Goal: Task Accomplishment & Management: Manage account settings

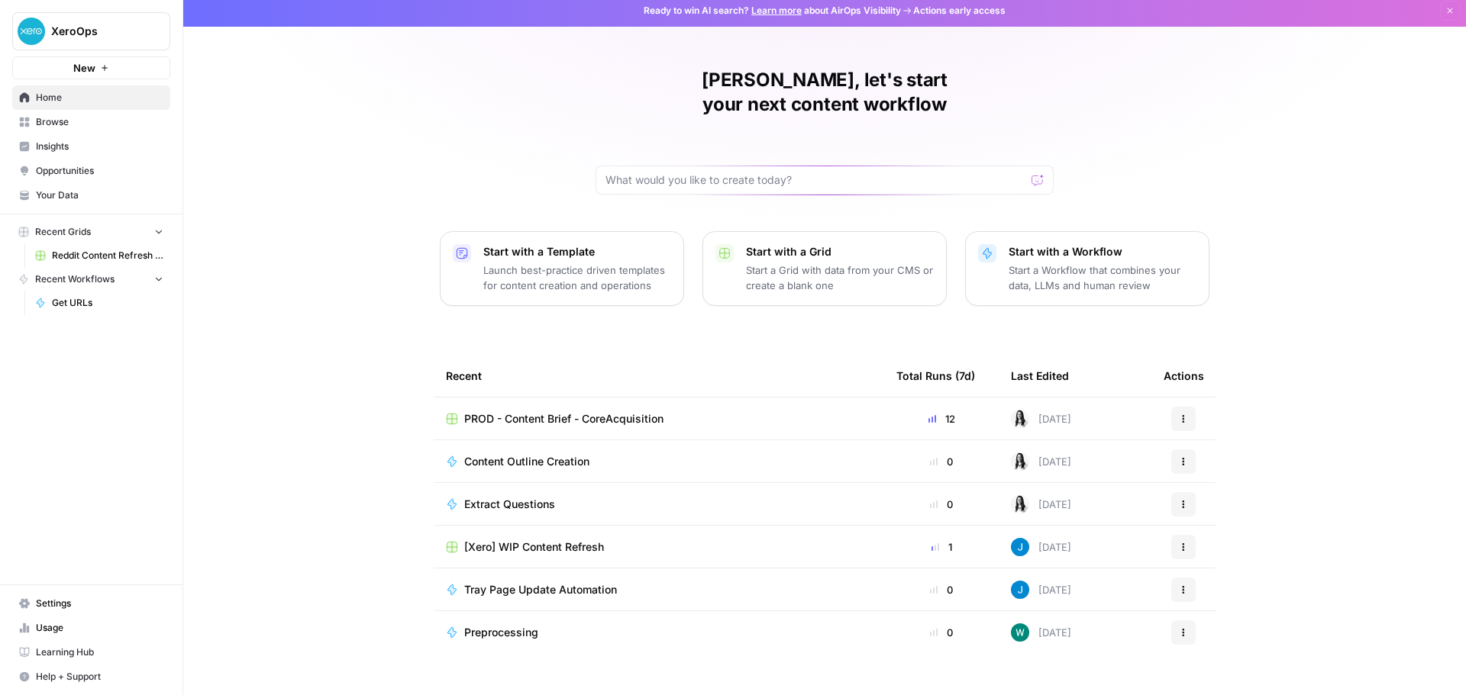
scroll to position [7, 0]
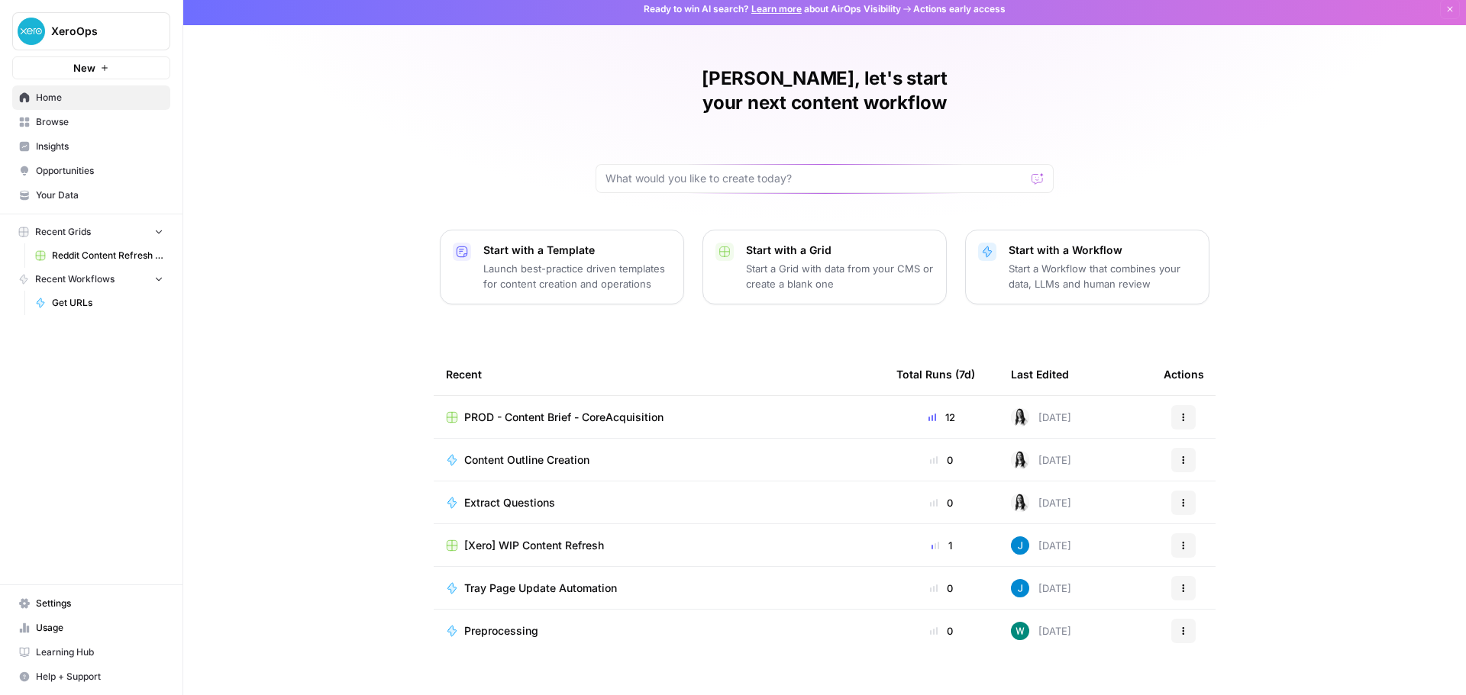
click at [236, 440] on div "[PERSON_NAME], let's start your next content workflow Start with a Template Lau…" at bounding box center [824, 356] width 1282 height 727
click at [53, 602] on span "Settings" at bounding box center [99, 604] width 127 height 14
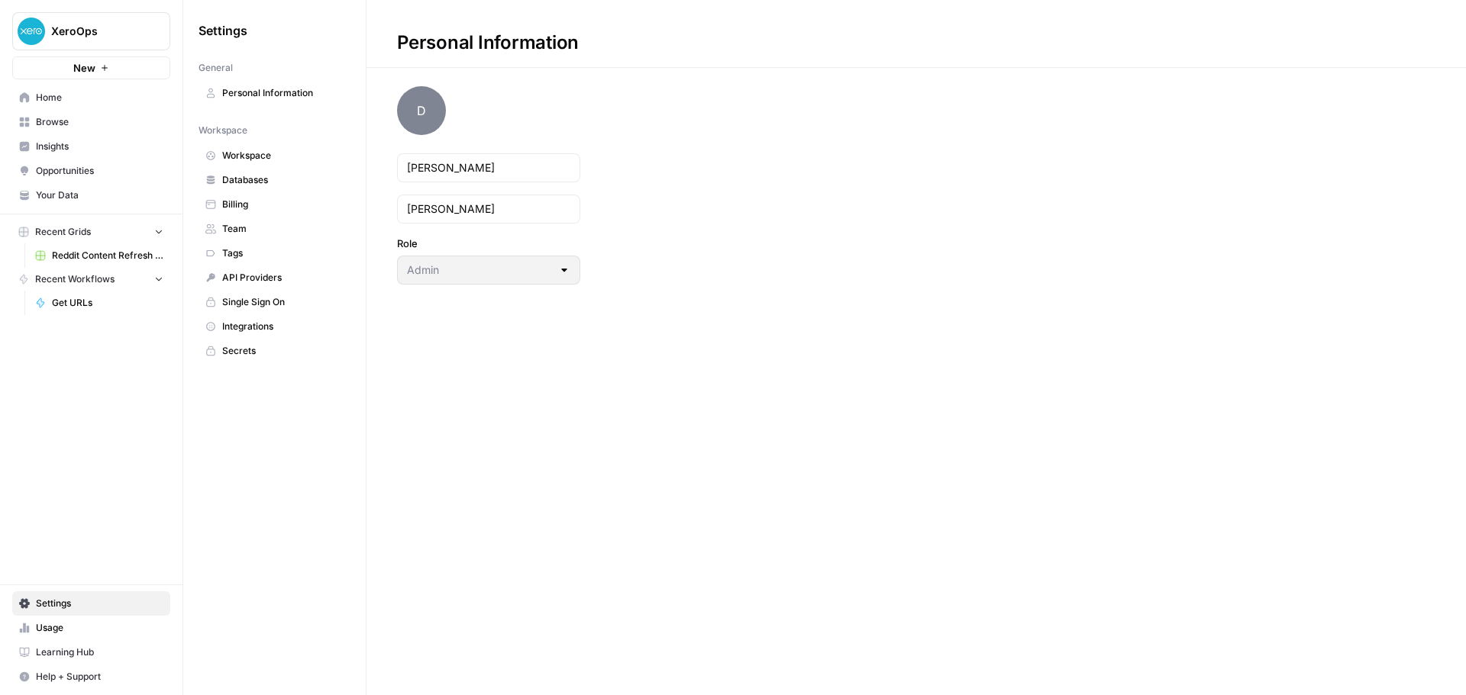
click at [245, 300] on span "Single Sign On" at bounding box center [282, 302] width 121 height 14
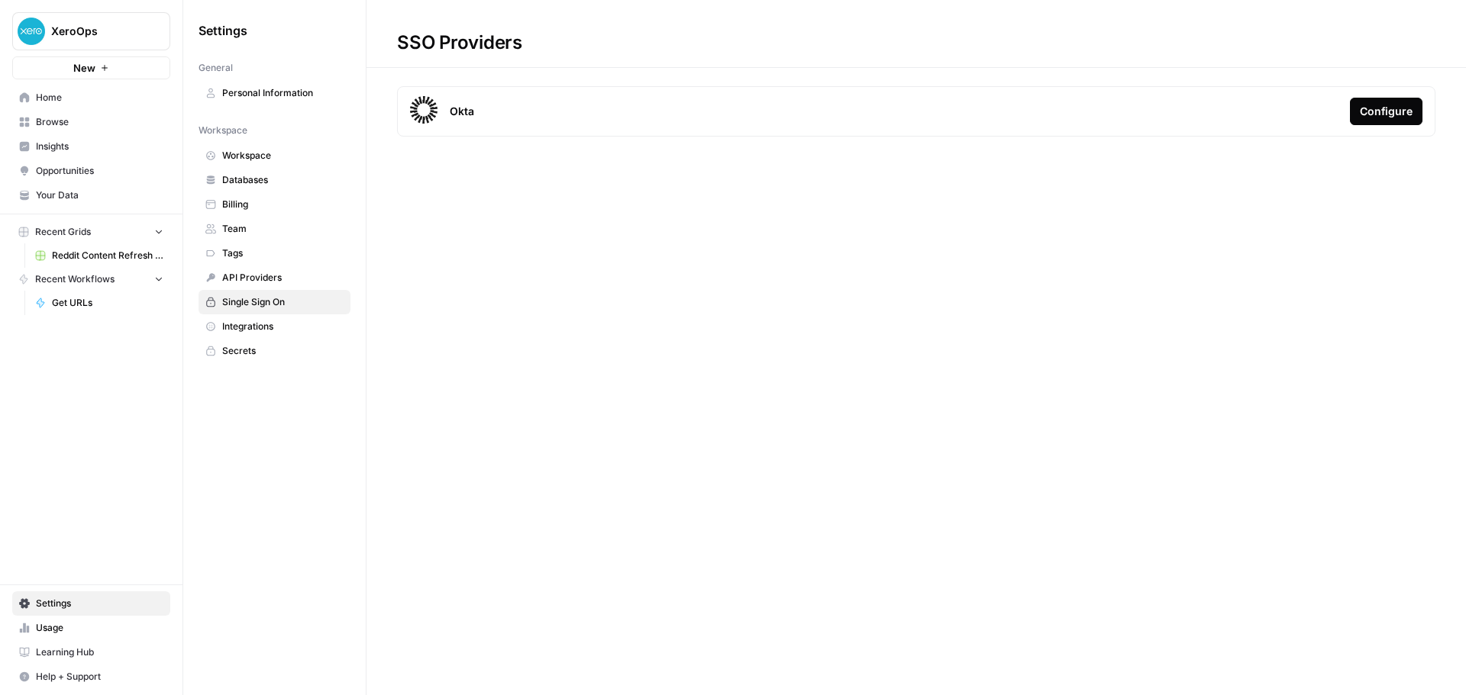
click at [62, 624] on span "Usage" at bounding box center [99, 628] width 127 height 14
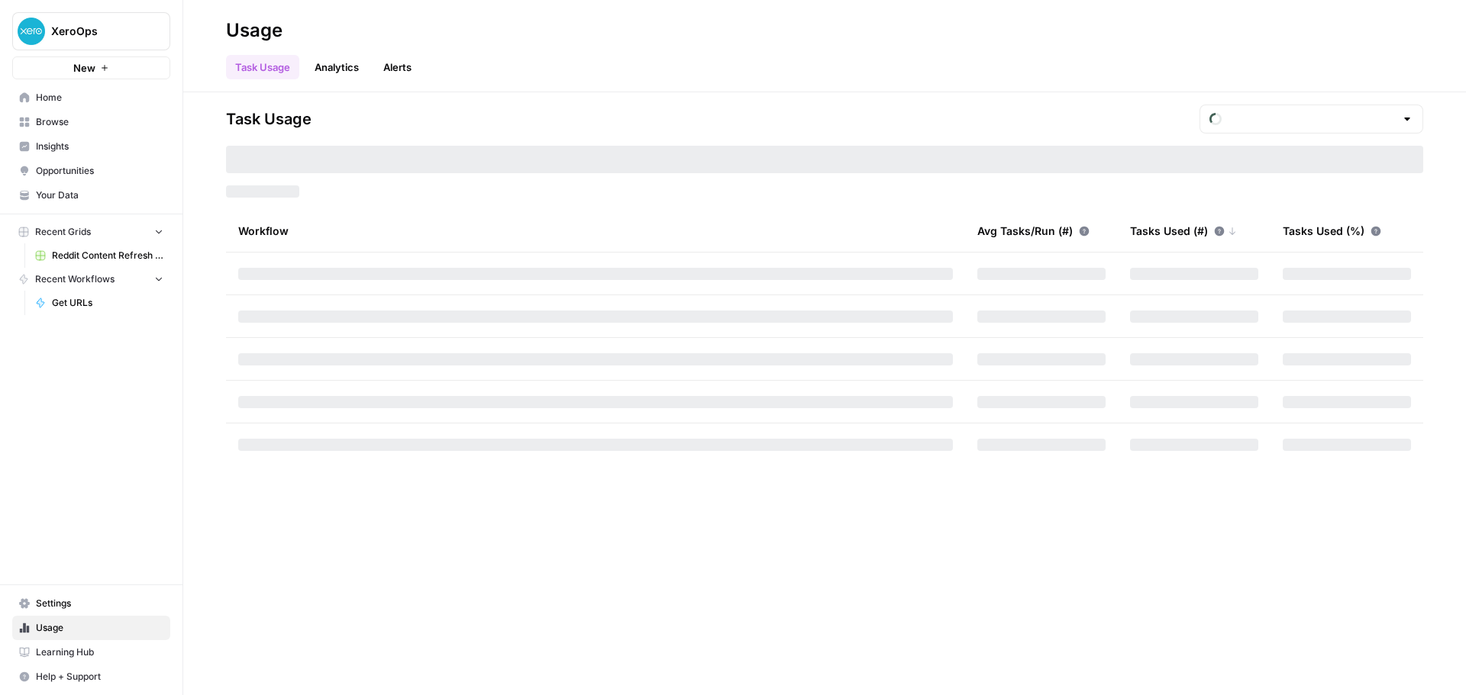
type input "September Tasks"
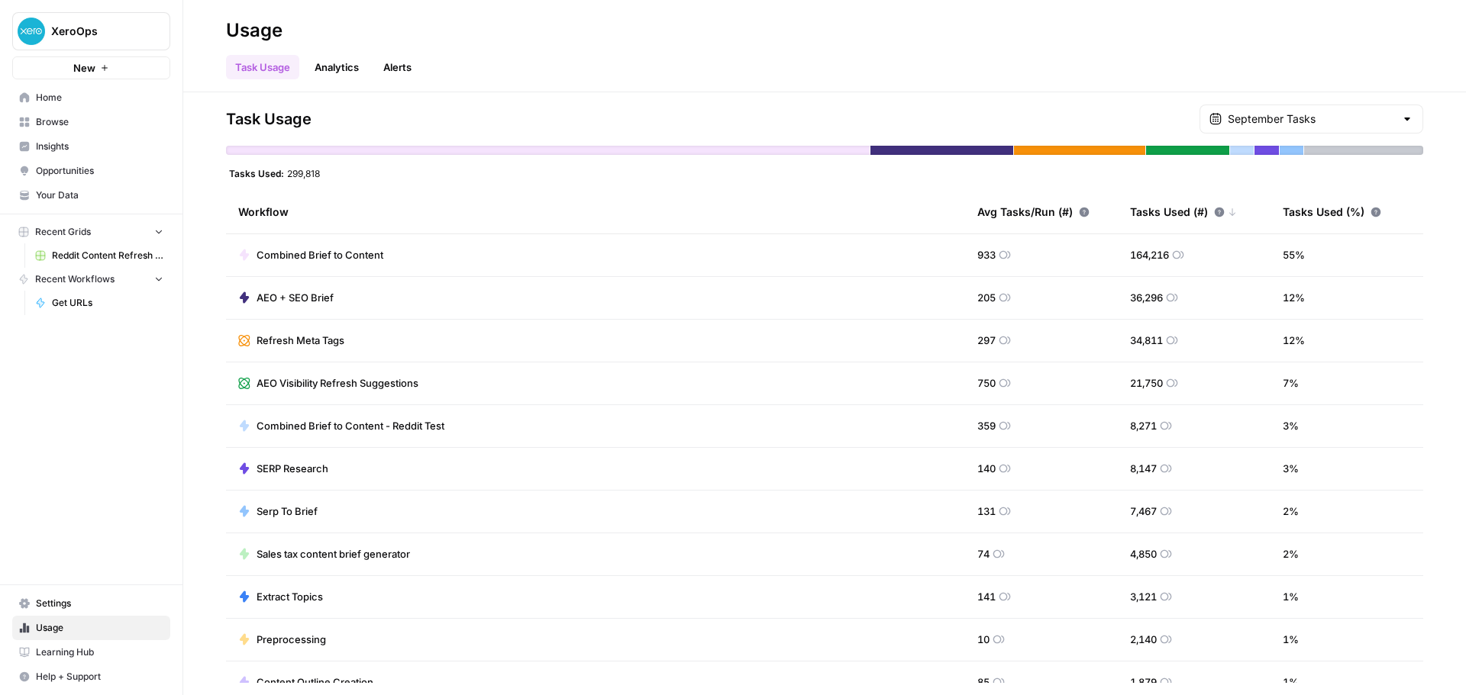
click at [78, 606] on span "Settings" at bounding box center [99, 604] width 127 height 14
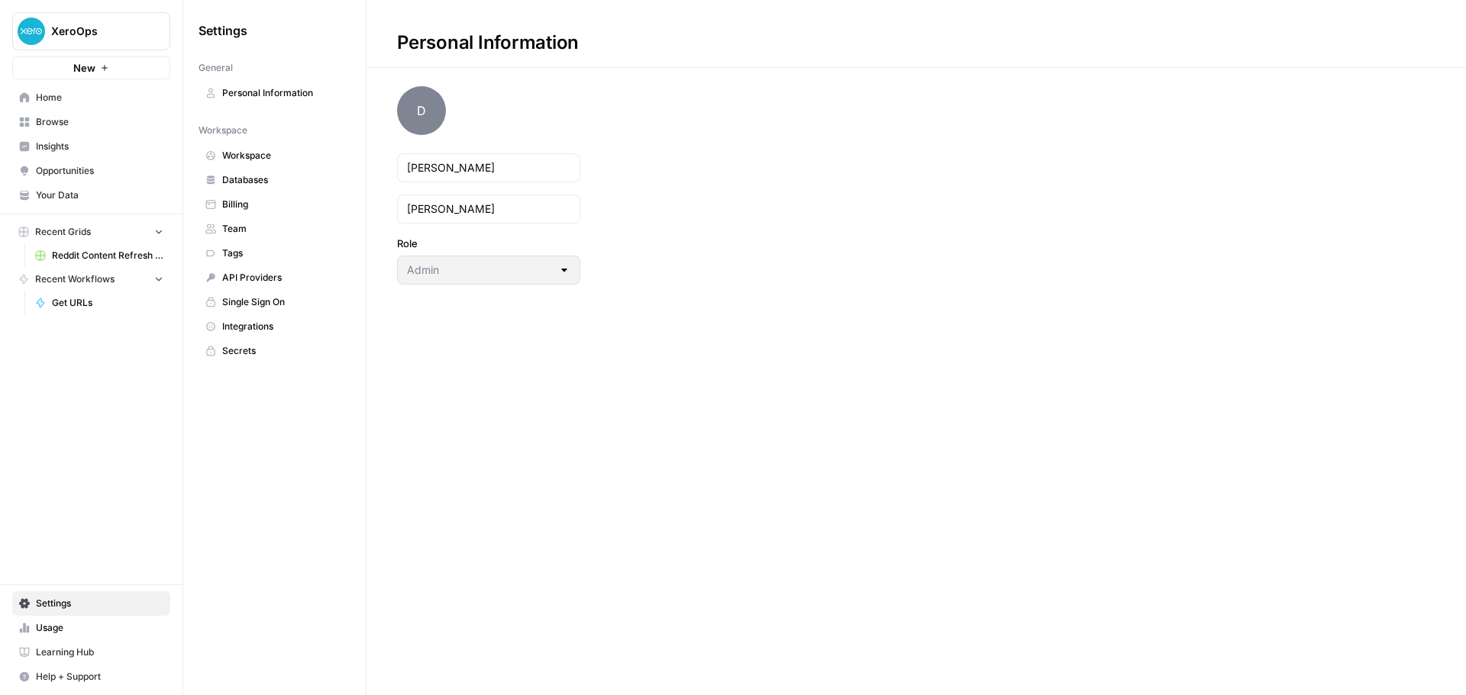
click at [72, 629] on span "Usage" at bounding box center [99, 628] width 127 height 14
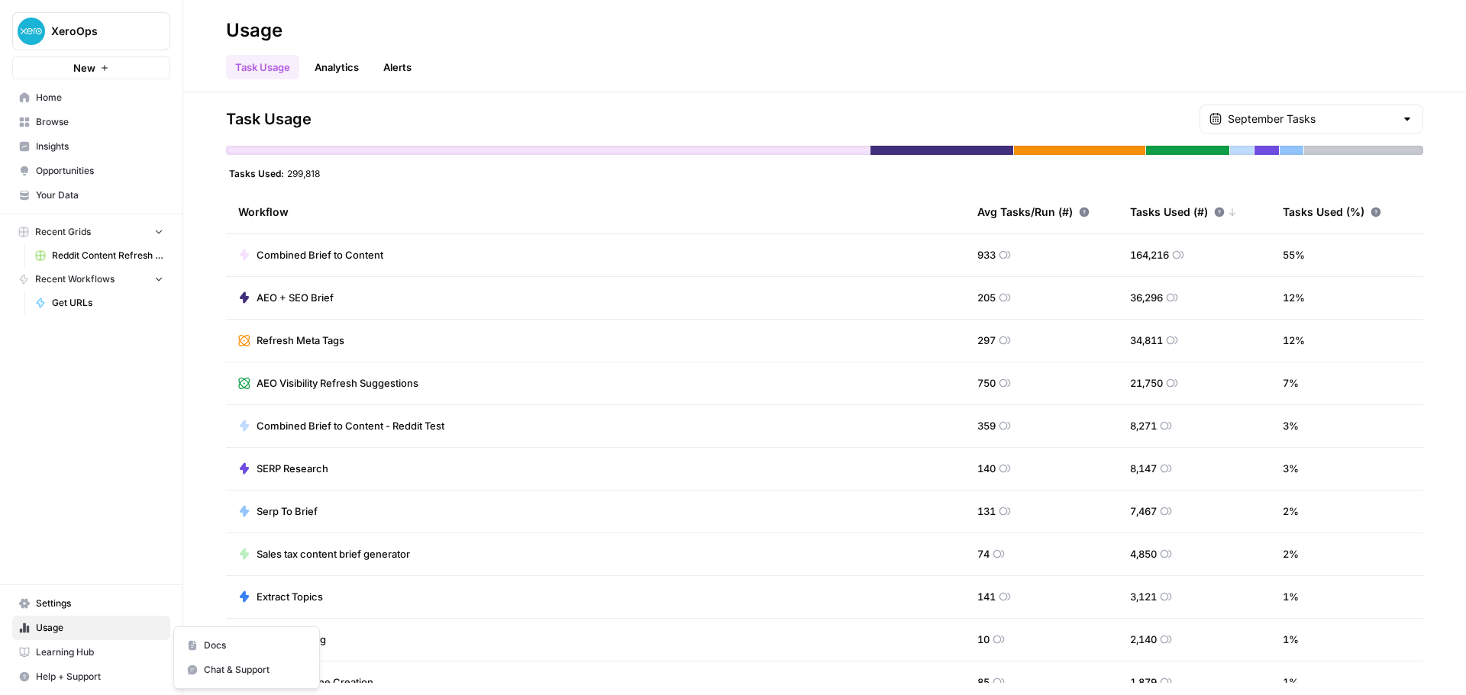
click at [67, 675] on span "Help + Support" at bounding box center [99, 677] width 127 height 14
click at [234, 643] on span "Docs" at bounding box center [255, 646] width 102 height 14
click at [85, 602] on span "Settings" at bounding box center [99, 604] width 127 height 14
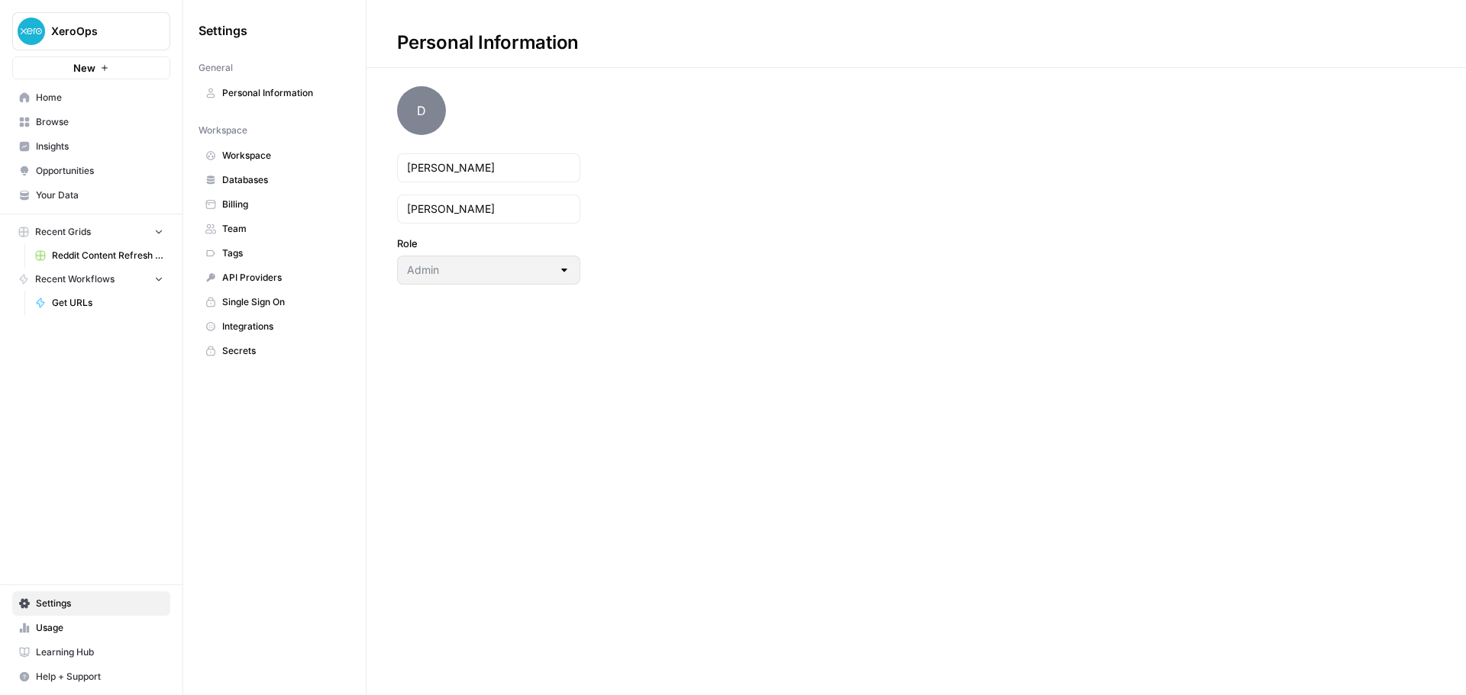
click at [242, 230] on span "Team" at bounding box center [282, 229] width 121 height 14
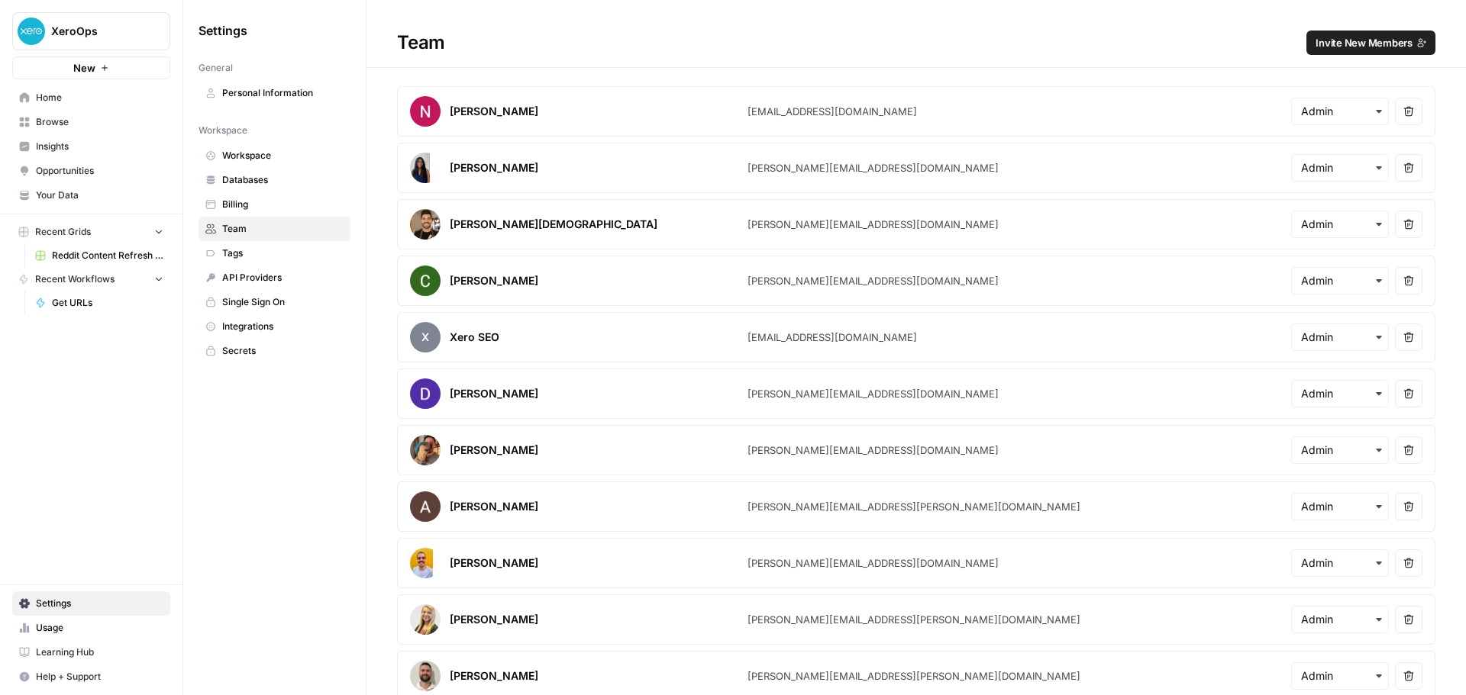
click at [1350, 44] on span "Invite New Members" at bounding box center [1363, 42] width 97 height 15
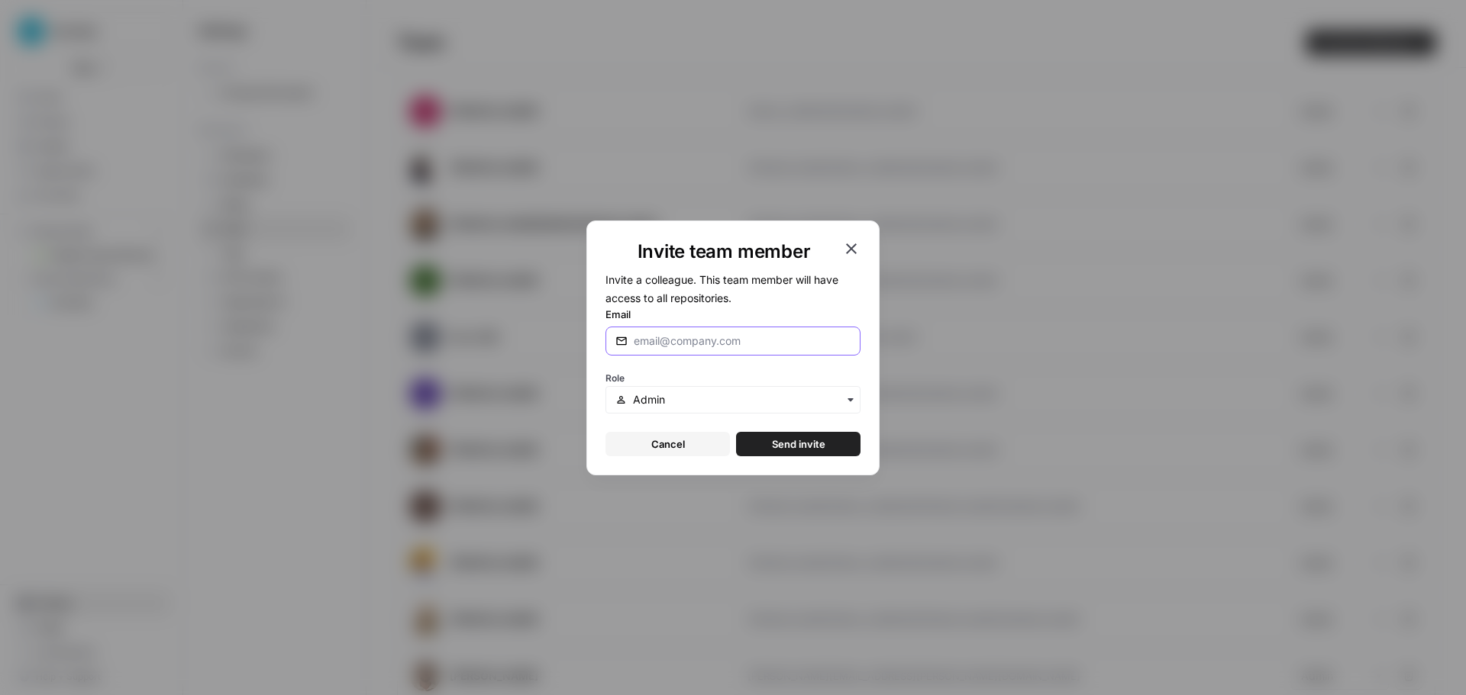
click at [754, 337] on input "Email" at bounding box center [739, 341] width 211 height 15
paste input "[PERSON_NAME][EMAIL_ADDRESS][PERSON_NAME][DOMAIN_NAME]"
type input "[PERSON_NAME][EMAIL_ADDRESS][PERSON_NAME][DOMAIN_NAME]"
click at [682, 405] on input "text" at bounding box center [742, 399] width 218 height 15
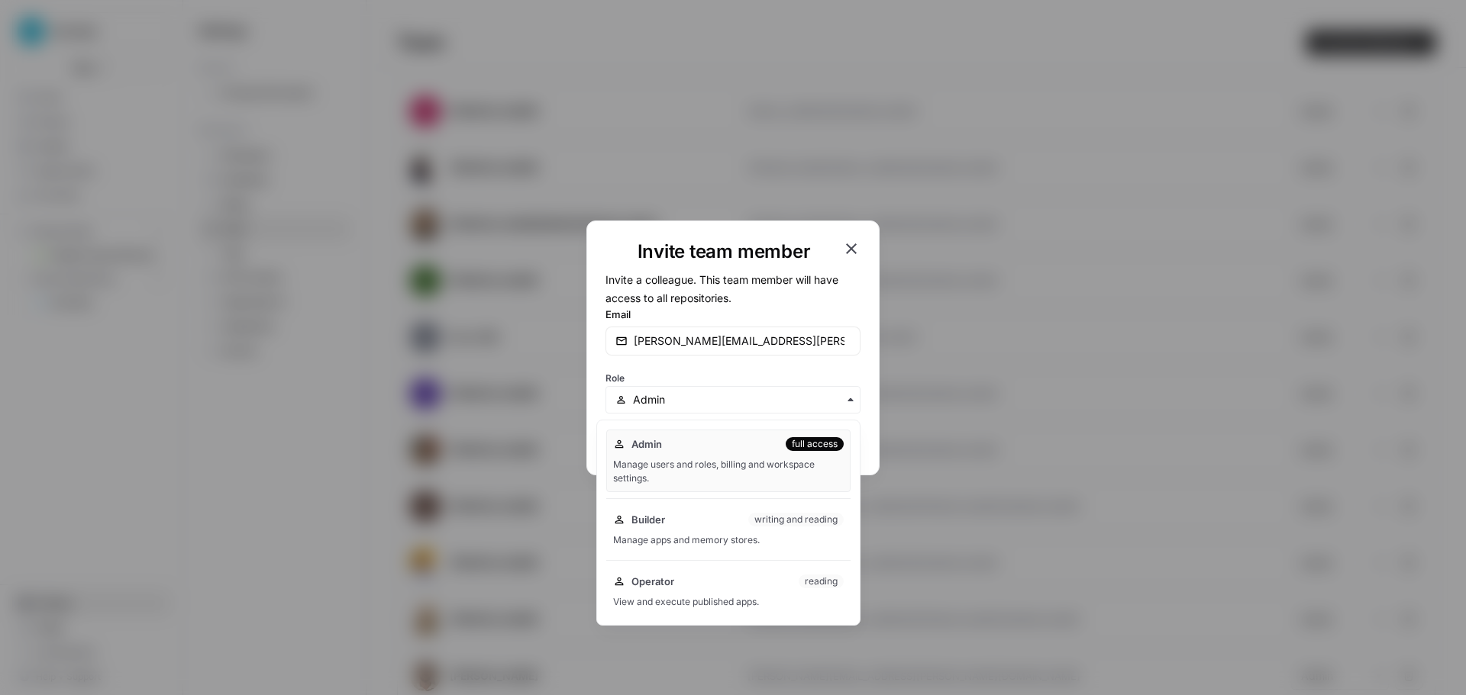
click at [682, 378] on div "Role" at bounding box center [732, 391] width 255 height 46
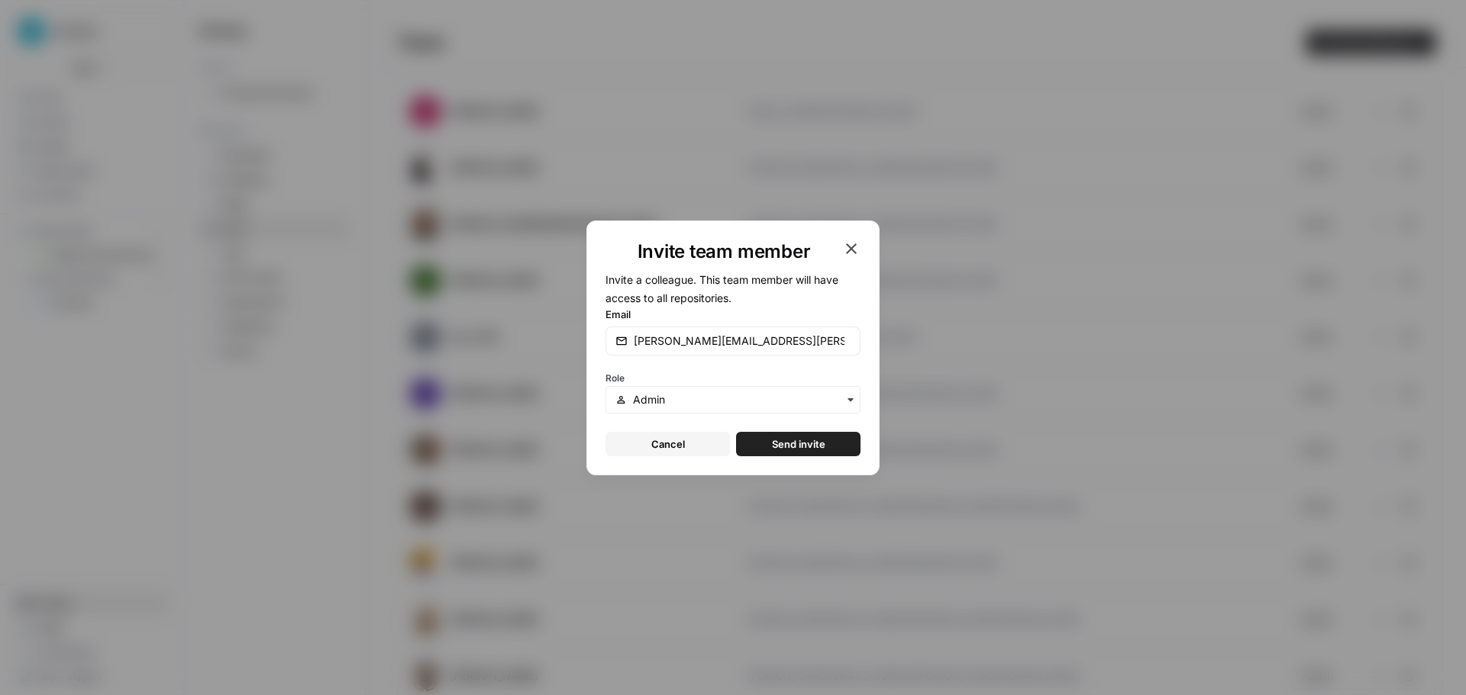
click at [789, 443] on span "Send invite" at bounding box center [798, 444] width 53 height 15
